Goal: Task Accomplishment & Management: Manage account settings

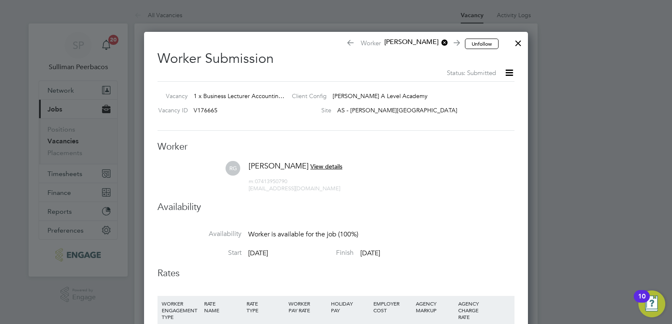
click at [520, 41] on div at bounding box center [517, 41] width 15 height 15
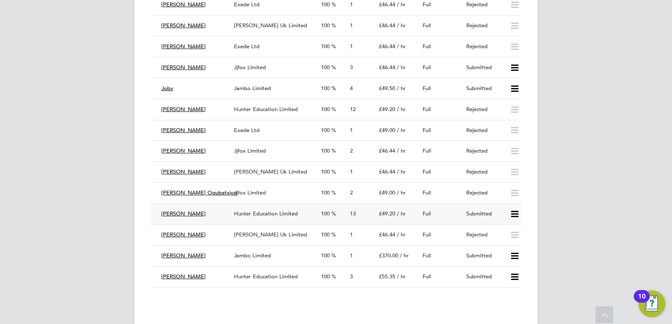
click at [520, 214] on icon at bounding box center [514, 214] width 10 height 7
click at [502, 246] on li "Reject" at bounding box center [503, 244] width 29 height 12
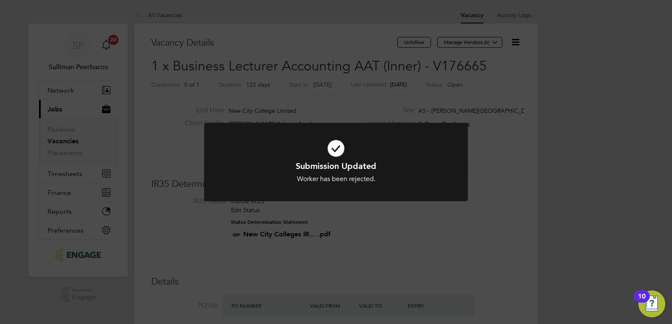
click at [505, 201] on div "Submission Updated Worker has been rejected. Cancel Okay" at bounding box center [336, 162] width 672 height 324
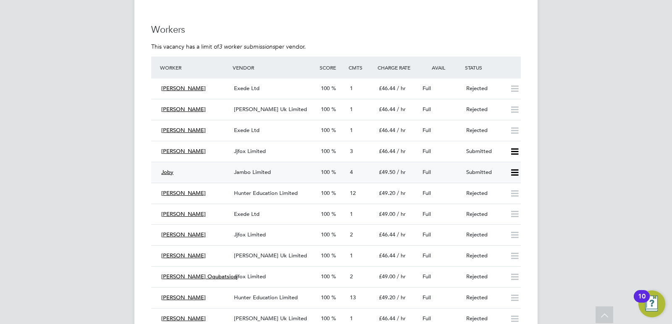
click at [255, 173] on span "Jambo Limited" at bounding box center [252, 172] width 37 height 7
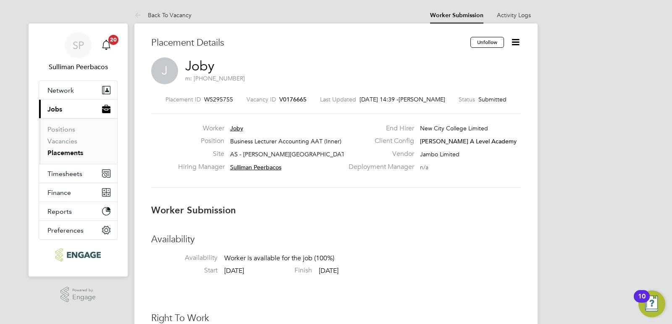
click at [518, 47] on icon at bounding box center [515, 42] width 10 height 10
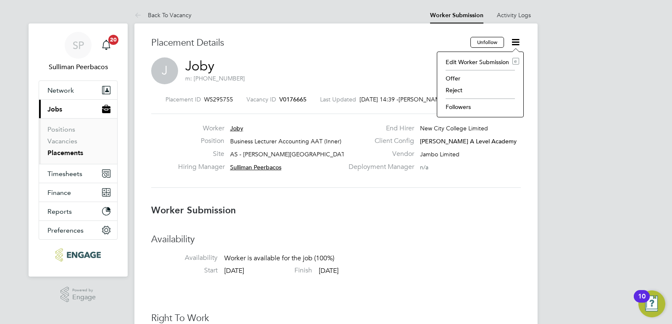
click at [460, 89] on li "Reject" at bounding box center [480, 90] width 78 height 12
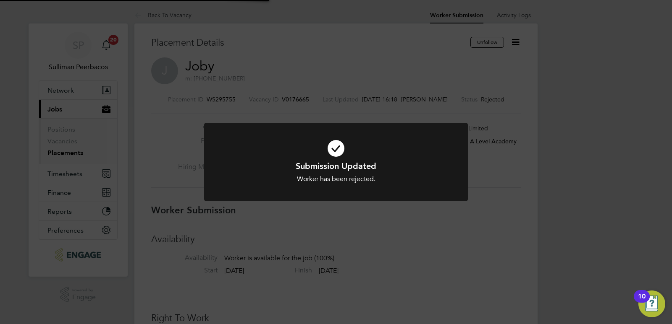
scroll to position [4, 4]
click at [292, 73] on div "Submission Updated Worker has been rejected. Cancel Okay" at bounding box center [336, 162] width 672 height 324
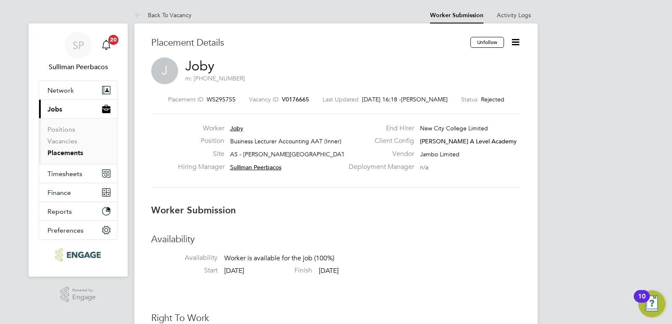
click at [50, 110] on span "Jobs" at bounding box center [54, 109] width 15 height 8
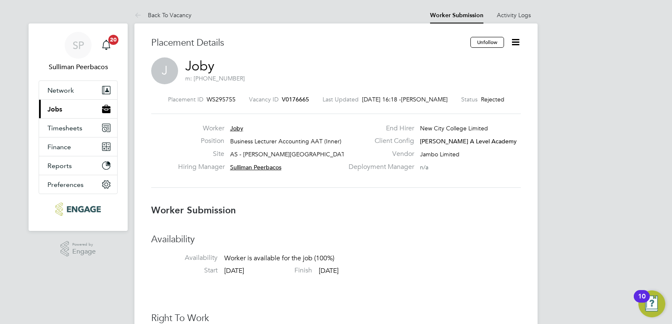
click at [50, 110] on span "Jobs" at bounding box center [54, 109] width 15 height 8
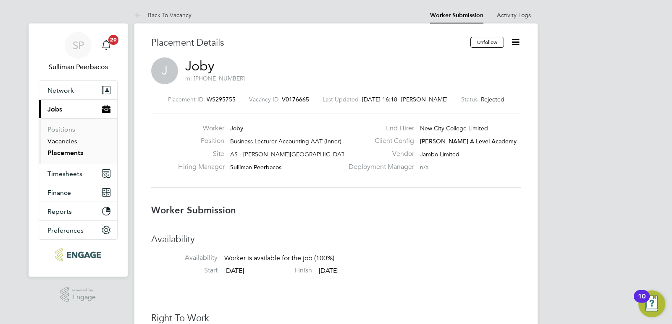
click at [65, 139] on link "Vacancies" at bounding box center [62, 141] width 30 height 8
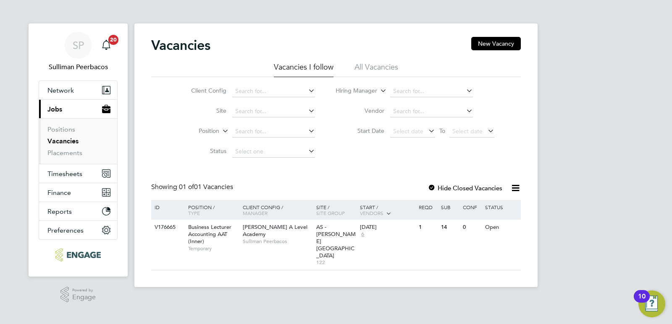
click at [58, 142] on link "Vacancies" at bounding box center [62, 141] width 31 height 8
click at [210, 231] on span "Business Lecturer Accounting AAT (Inner)" at bounding box center [209, 234] width 43 height 21
click at [219, 229] on span "Business Lecturer Accounting AAT (Inner)" at bounding box center [209, 234] width 43 height 21
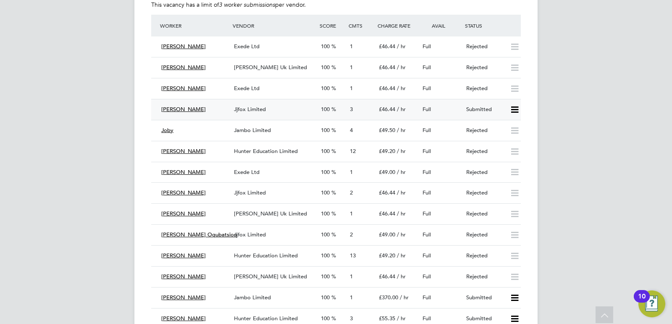
click at [186, 110] on span "[PERSON_NAME]" at bounding box center [183, 109] width 44 height 7
click at [244, 110] on span "Jjfox Limited" at bounding box center [250, 109] width 32 height 7
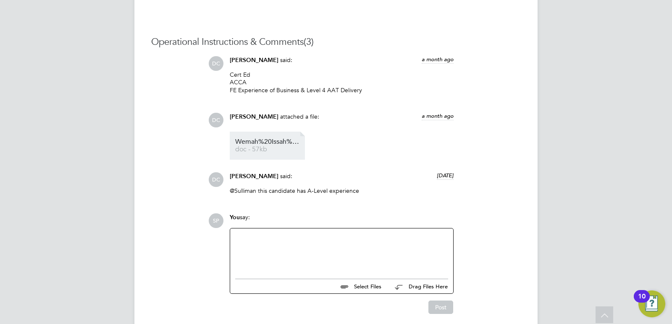
click at [253, 141] on span "Wemah%20Issah%20HQ00349095" at bounding box center [268, 142] width 67 height 6
click at [378, 246] on div at bounding box center [341, 252] width 213 height 36
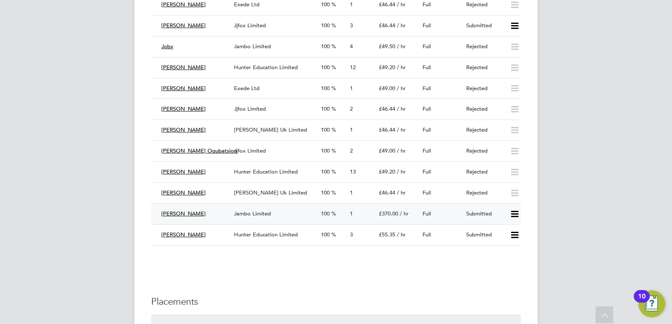
click at [267, 214] on span "Jambo Limited" at bounding box center [252, 213] width 37 height 7
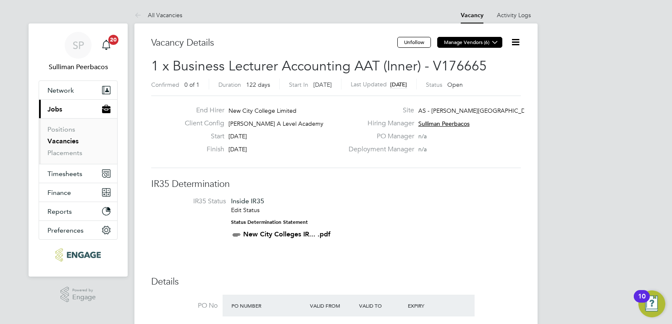
click at [468, 44] on button "Manage Vendors (6)" at bounding box center [469, 42] width 65 height 11
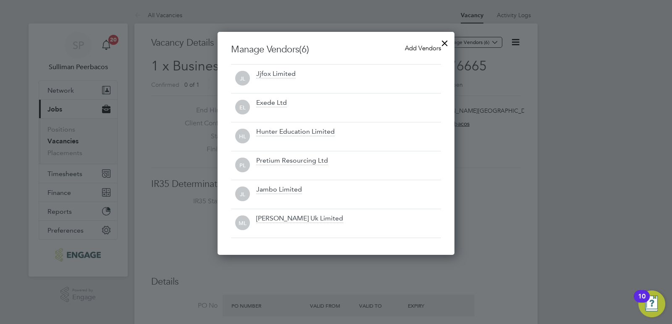
click at [416, 45] on span "Add Vendors" at bounding box center [423, 48] width 36 height 8
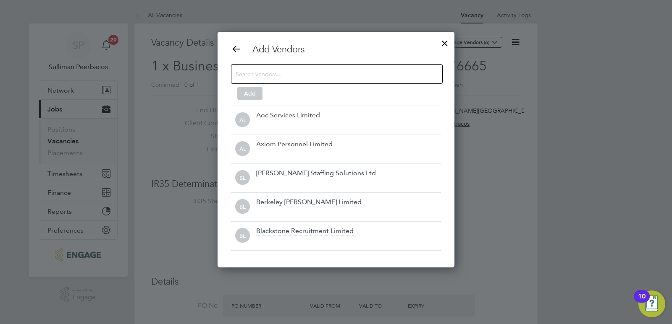
click at [262, 73] on input at bounding box center [329, 73] width 189 height 11
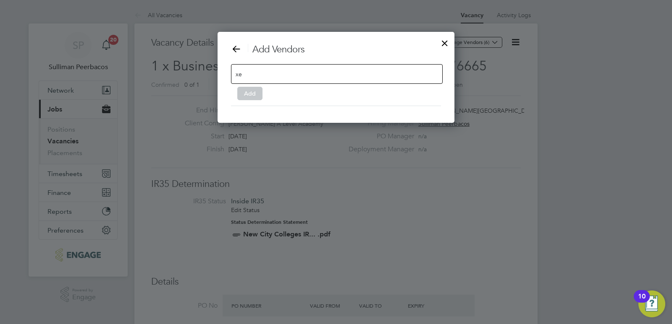
type input "x"
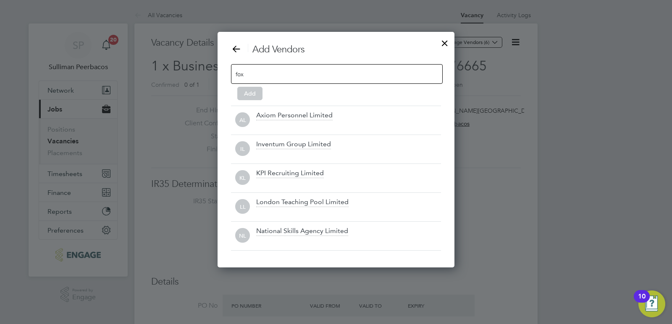
scroll to position [92, 237]
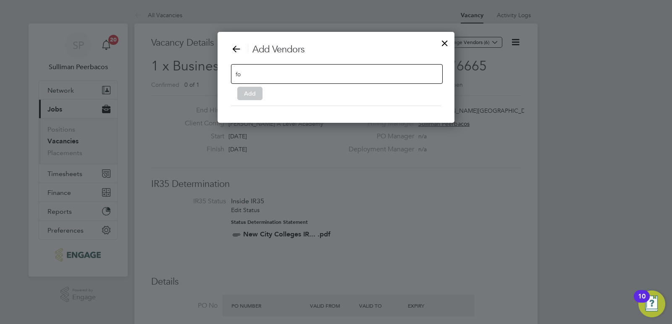
type input "f"
type input "w"
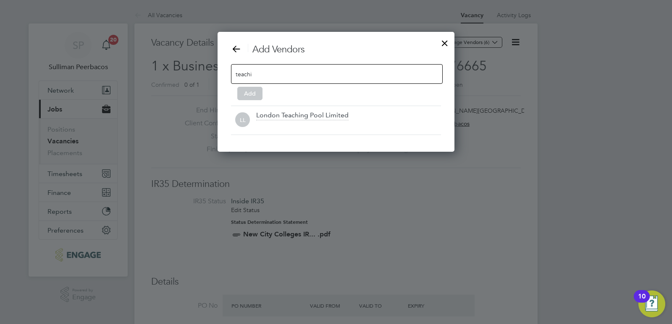
scroll to position [120, 237]
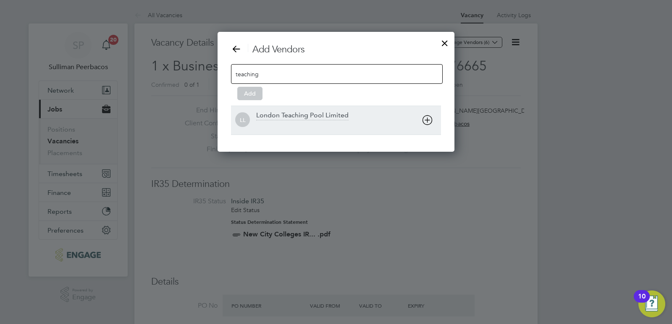
type input "teaching"
click at [303, 113] on div "London Teaching Pool Limited" at bounding box center [302, 115] width 92 height 9
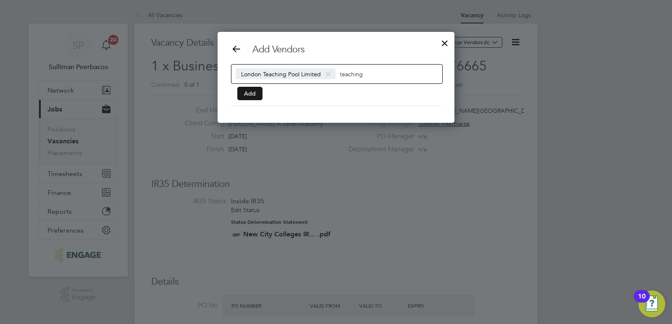
click at [245, 95] on button "Add" at bounding box center [249, 93] width 25 height 13
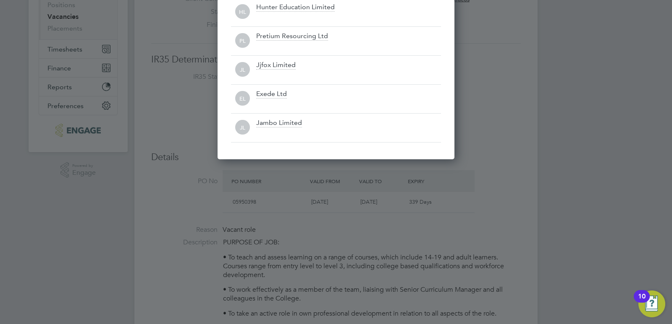
scroll to position [0, 0]
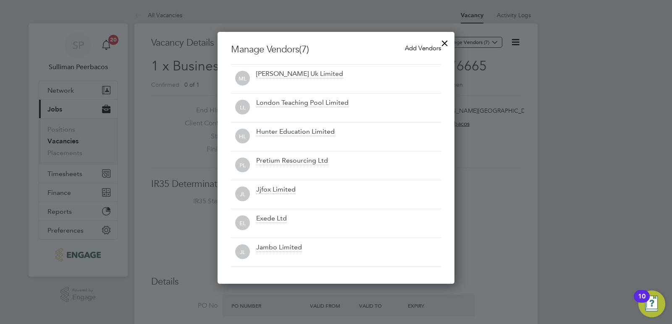
click at [442, 39] on div at bounding box center [444, 41] width 15 height 15
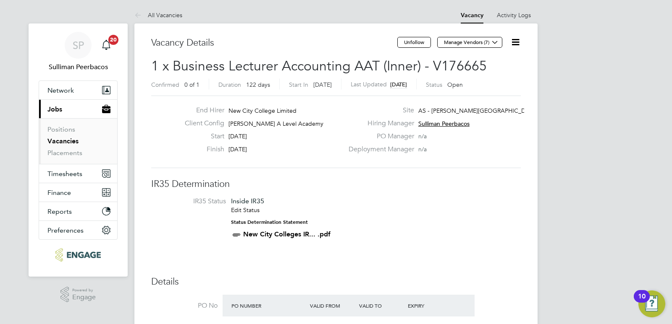
click at [62, 107] on span "Jobs" at bounding box center [54, 109] width 15 height 8
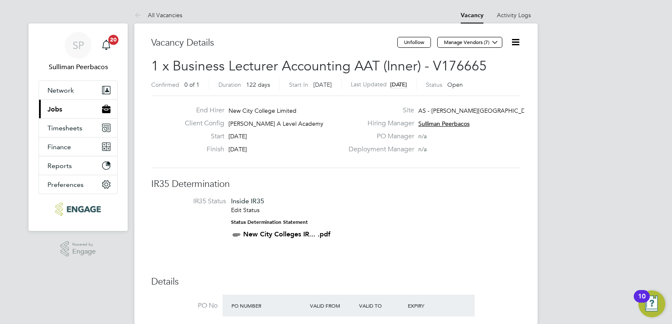
click at [63, 107] on button "Current page: Jobs" at bounding box center [78, 109] width 78 height 18
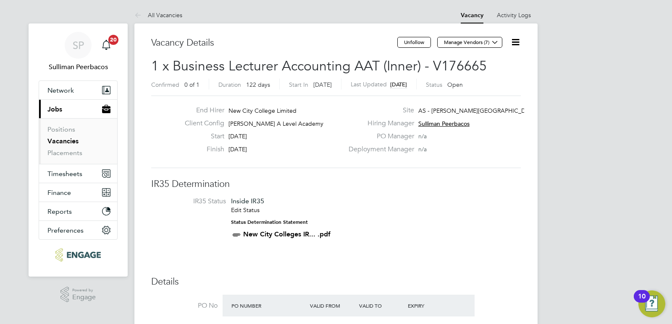
click at [60, 144] on link "Vacancies" at bounding box center [62, 141] width 31 height 8
